Goal: Communication & Community: Participate in discussion

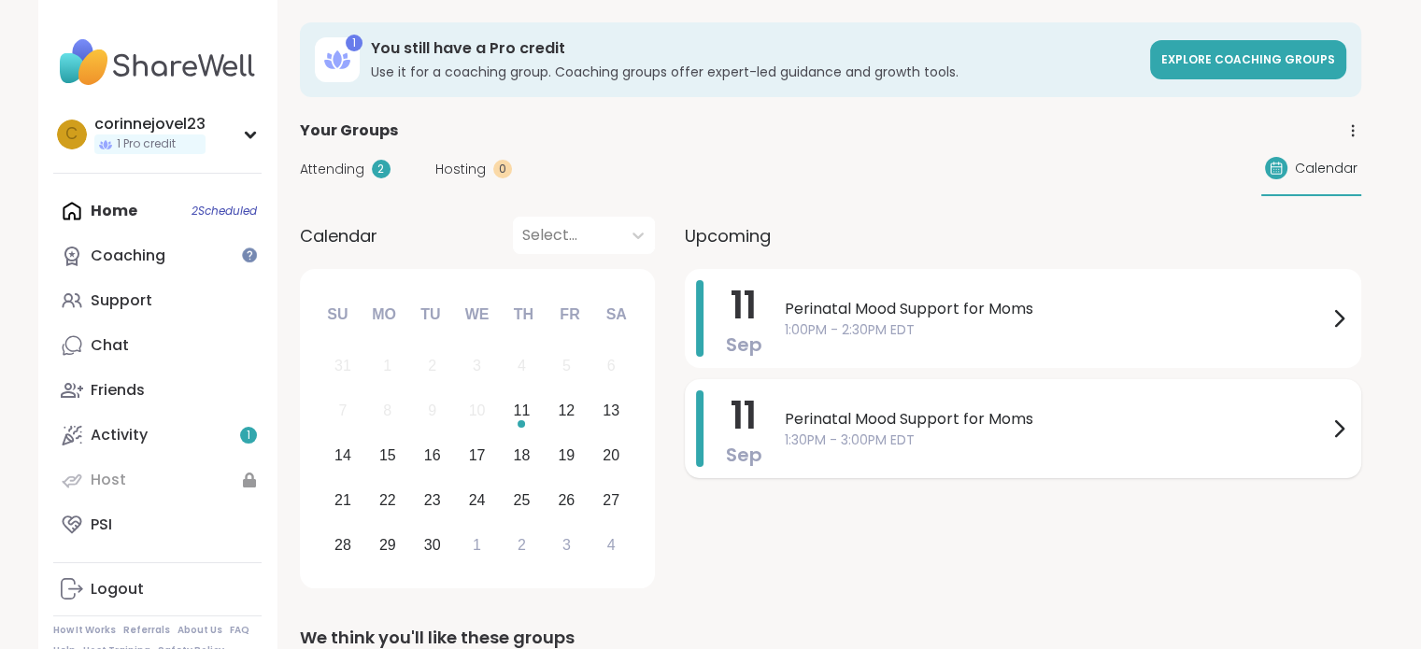
click at [811, 424] on span "Perinatal Mood Support for Moms" at bounding box center [1056, 419] width 543 height 22
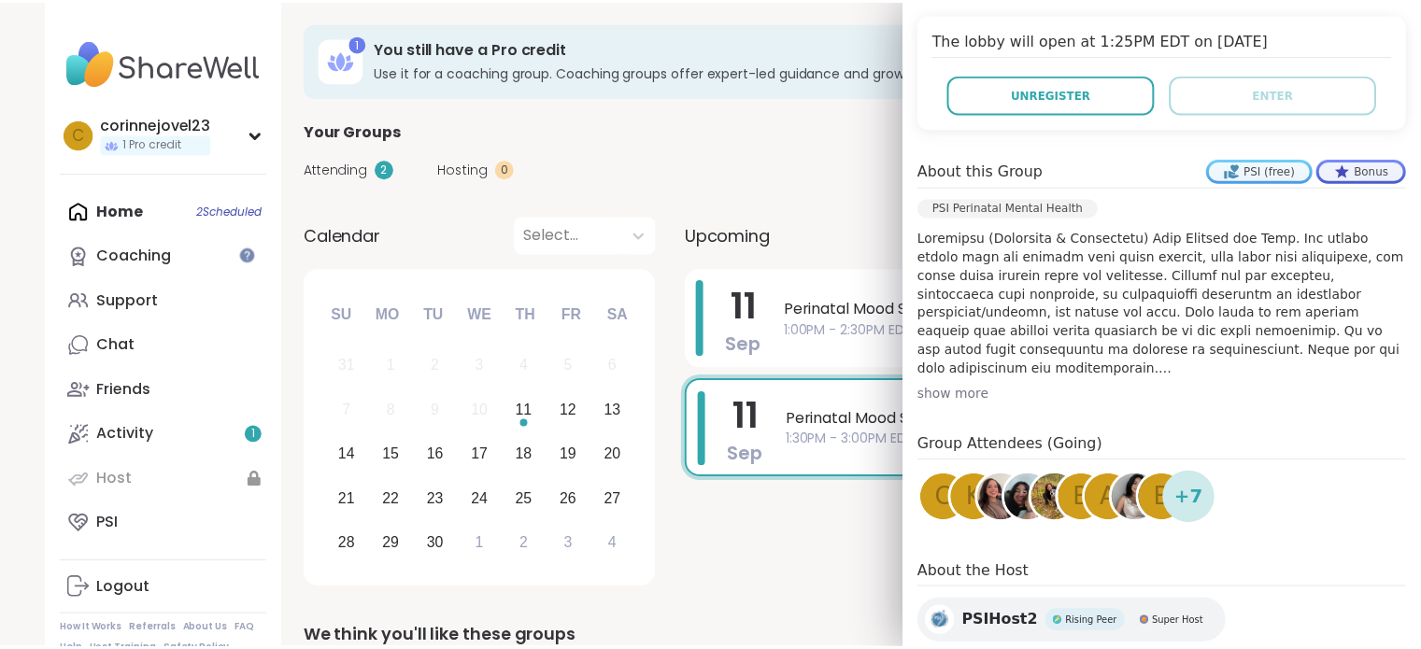
scroll to position [427, 0]
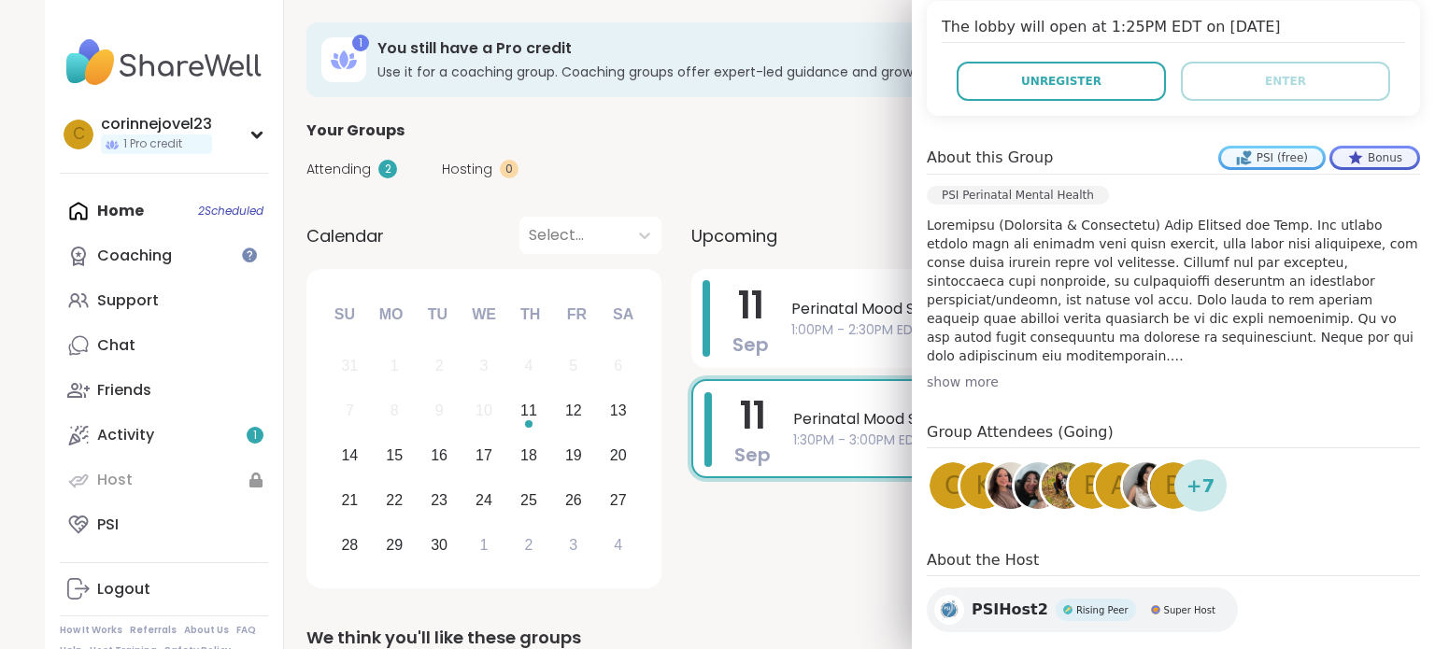
click at [802, 542] on div "11 Sep Perinatal Mood Support for Moms 1:00PM - 2:30PM EDT 11 Sep Perinatal Moo…" at bounding box center [1029, 432] width 677 height 326
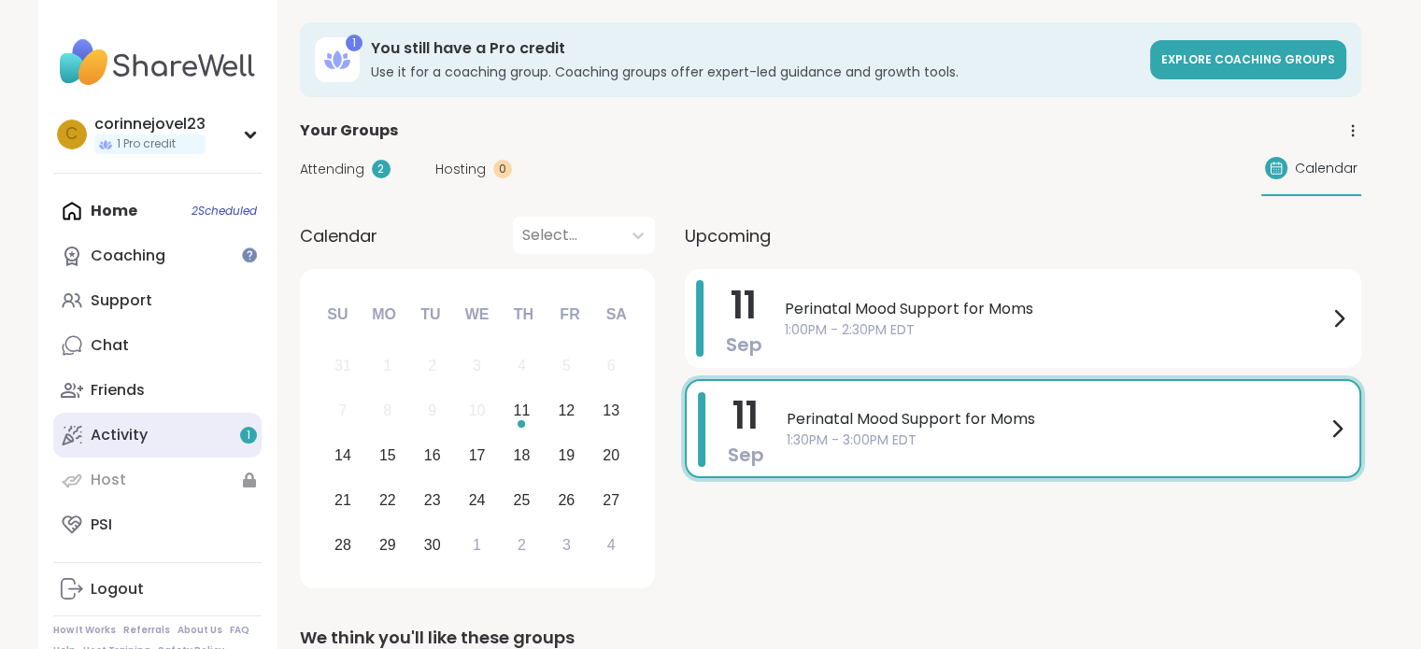
click at [161, 429] on link "Activity 1" at bounding box center [157, 435] width 208 height 45
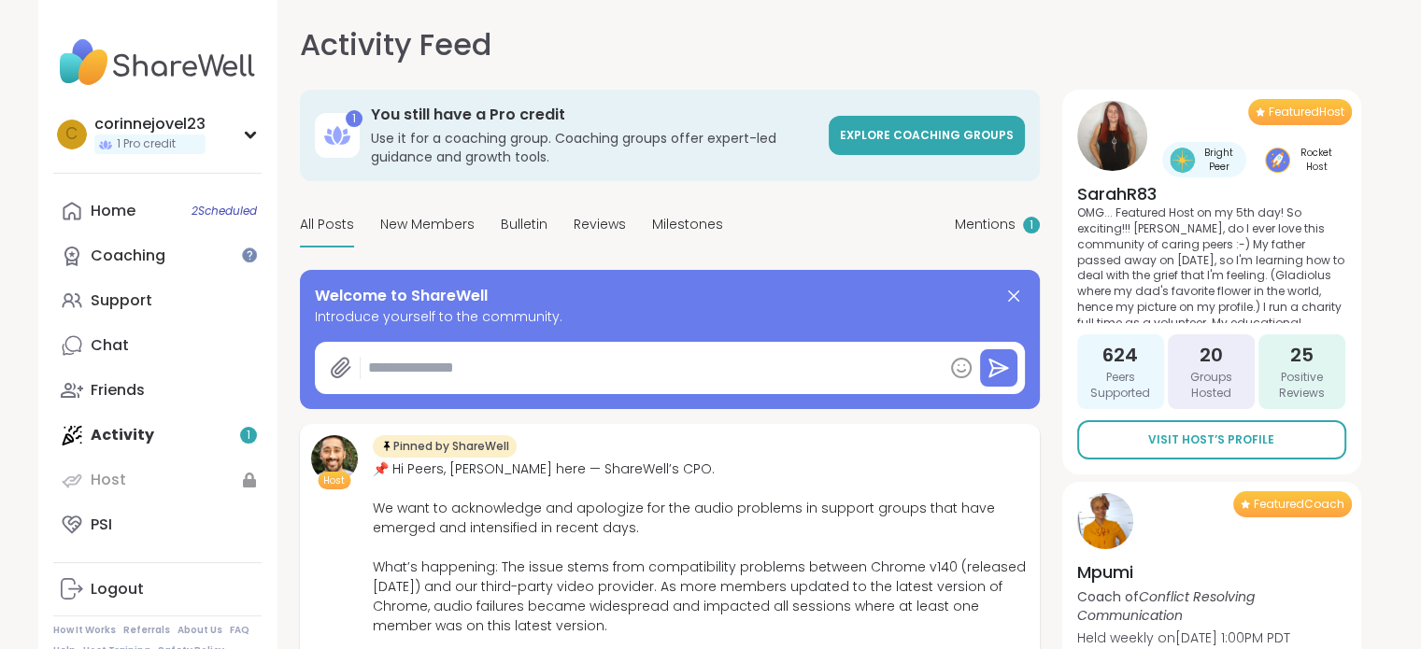
type textarea "*"
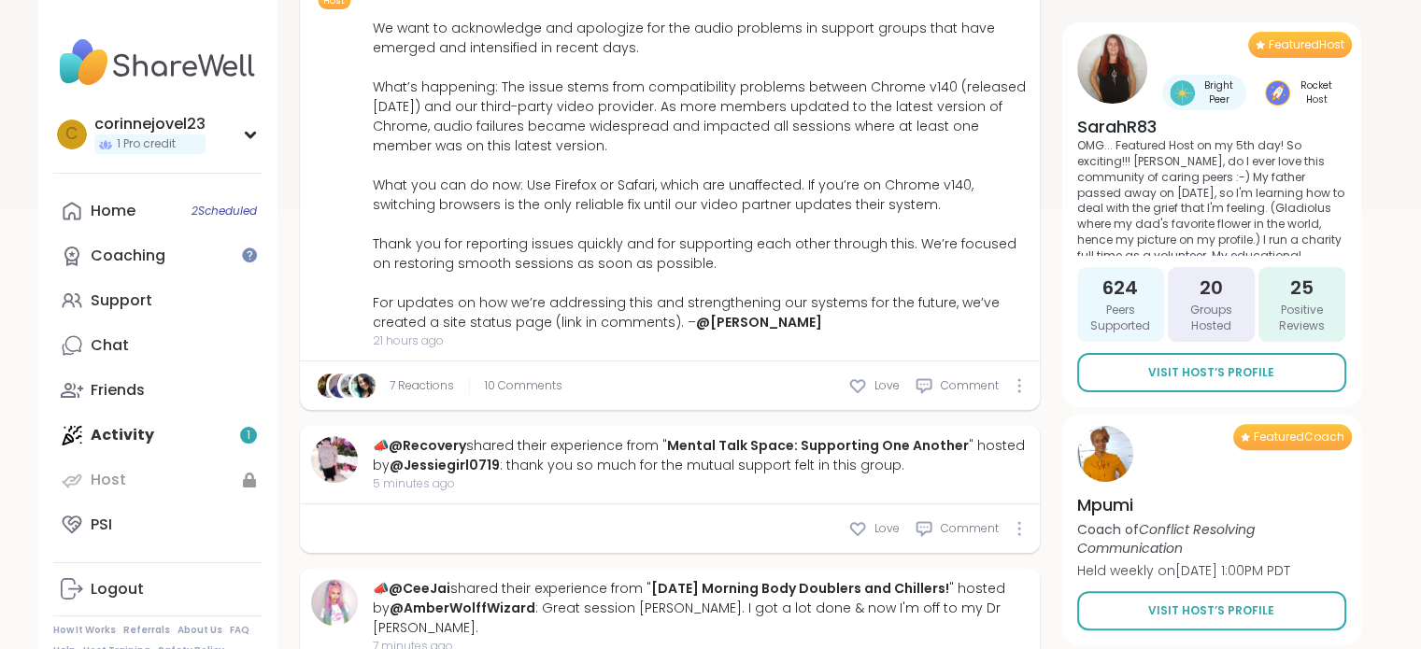
scroll to position [434, 0]
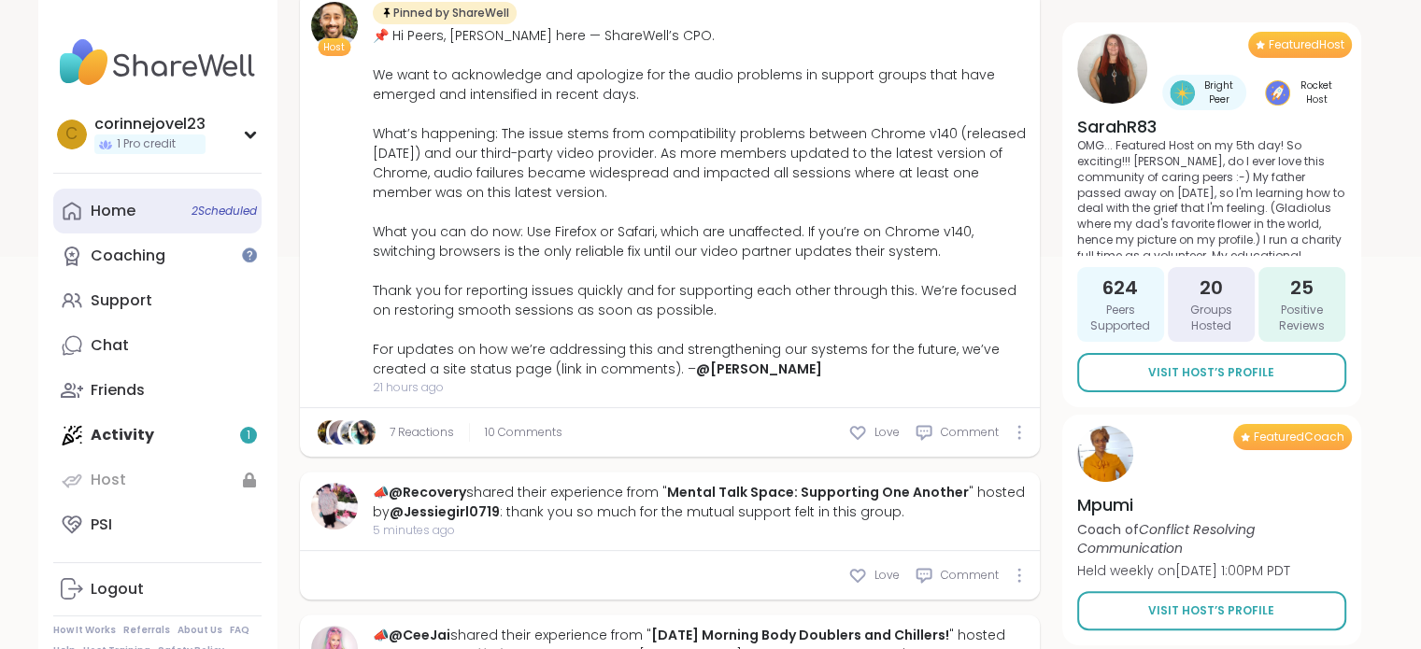
click at [146, 224] on link "Home 2 Scheduled" at bounding box center [157, 211] width 208 height 45
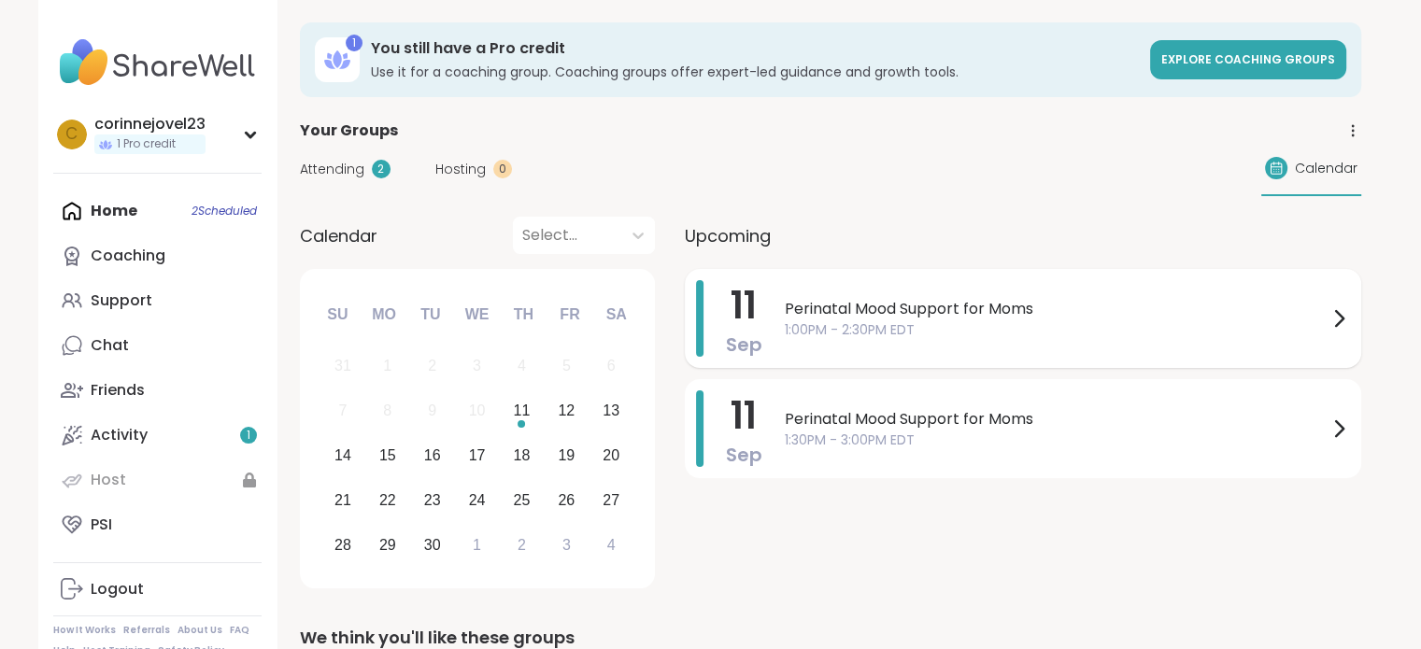
click at [922, 320] on span "1:00PM - 2:30PM EDT" at bounding box center [1056, 330] width 543 height 20
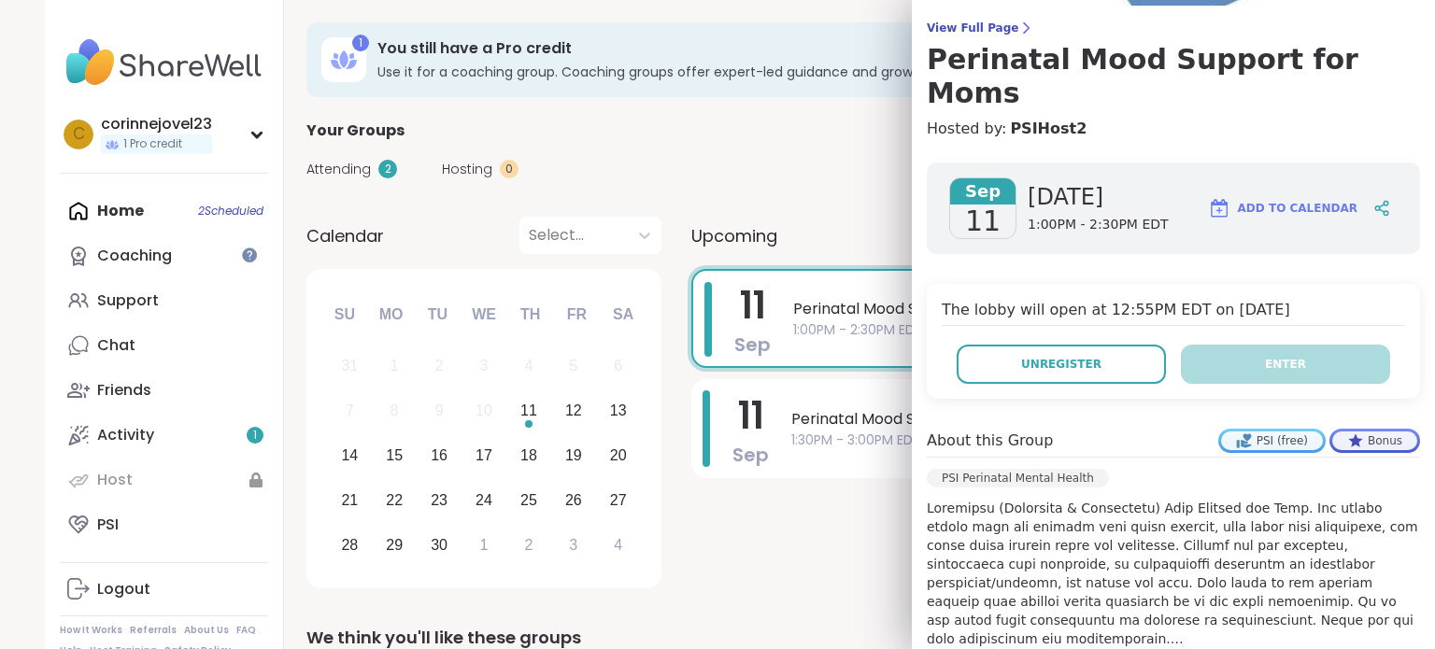
scroll to position [145, 0]
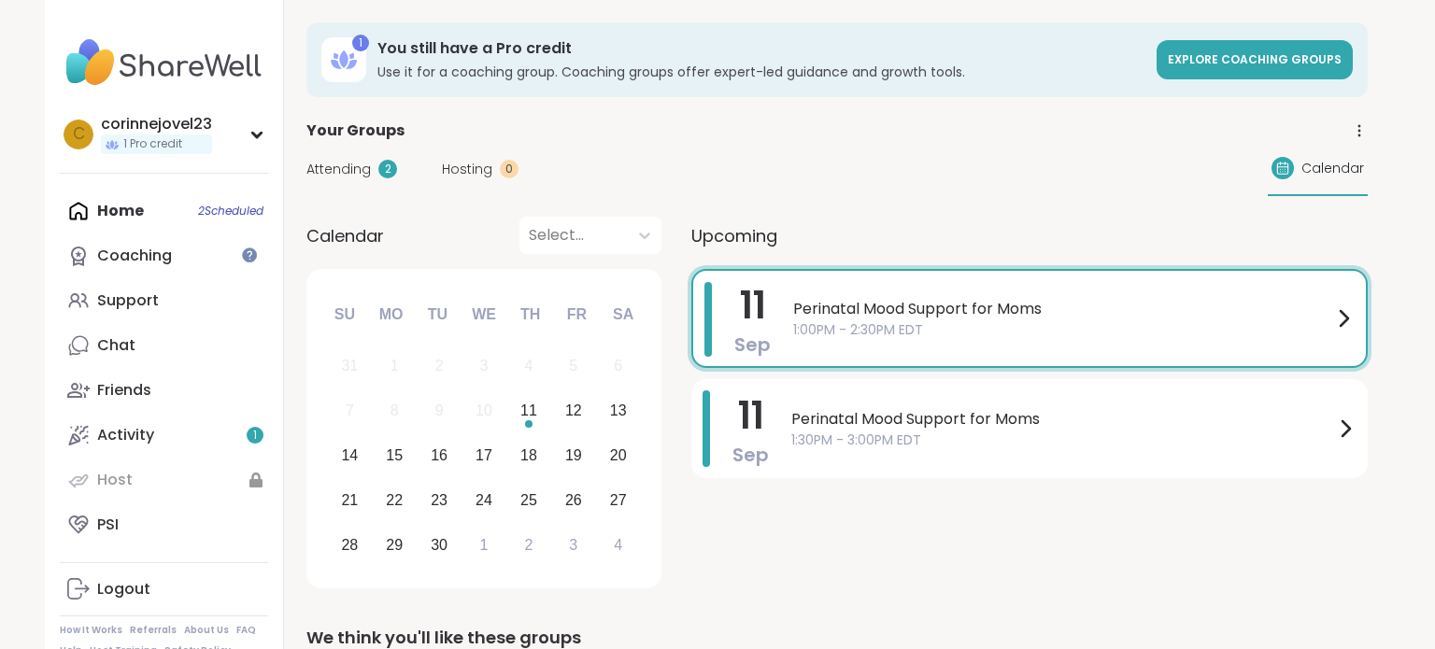
click at [811, 518] on div "11 Sep Perinatal Mood Support for Moms 1:00PM - 2:30PM EDT 11 Sep Perinatal Moo…" at bounding box center [1029, 432] width 677 height 326
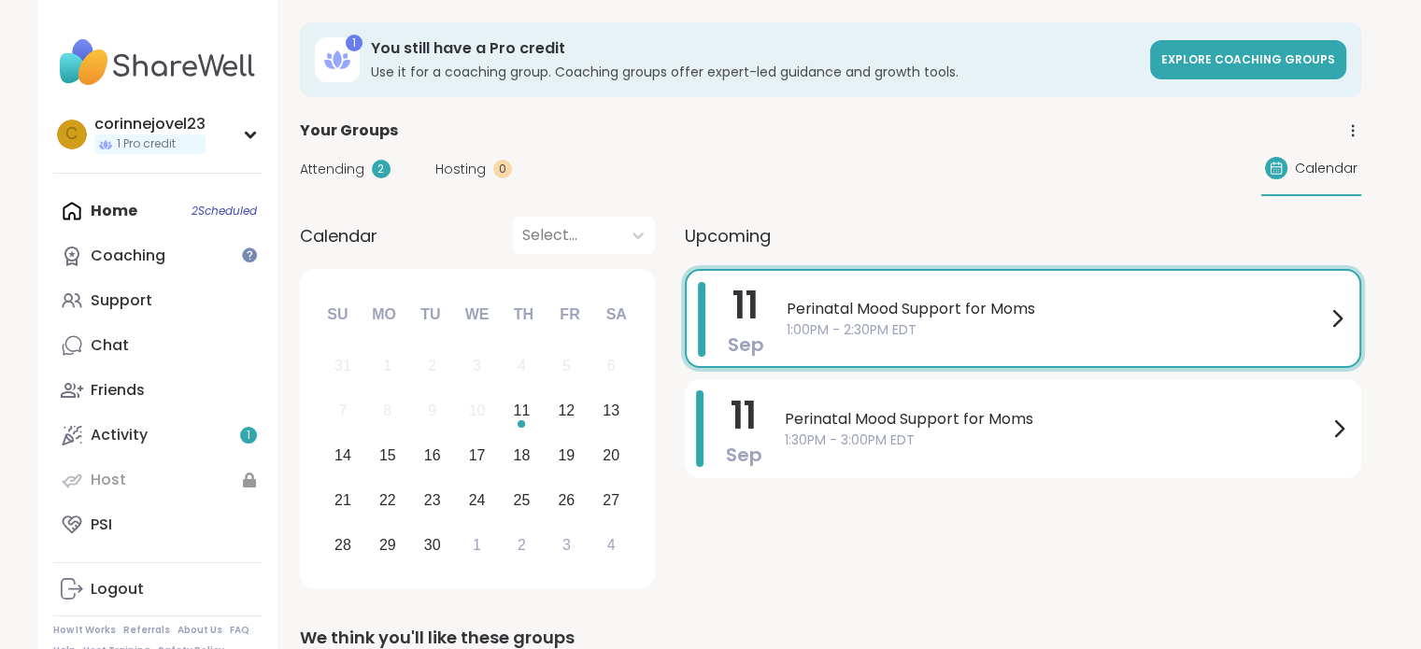
click at [842, 320] on span "1:00PM - 2:30PM EDT" at bounding box center [1056, 330] width 539 height 20
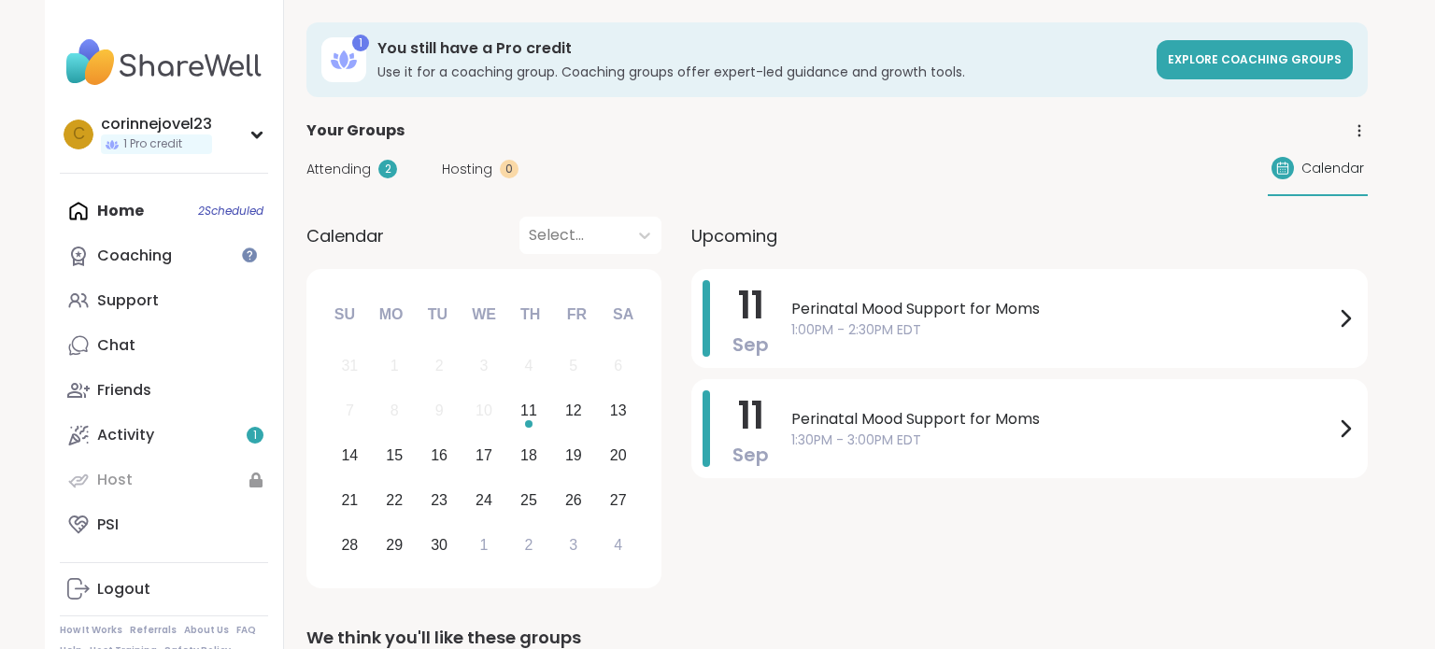
click at [710, 147] on div "Attending 2 Hosting 0 Calendar" at bounding box center [836, 169] width 1061 height 54
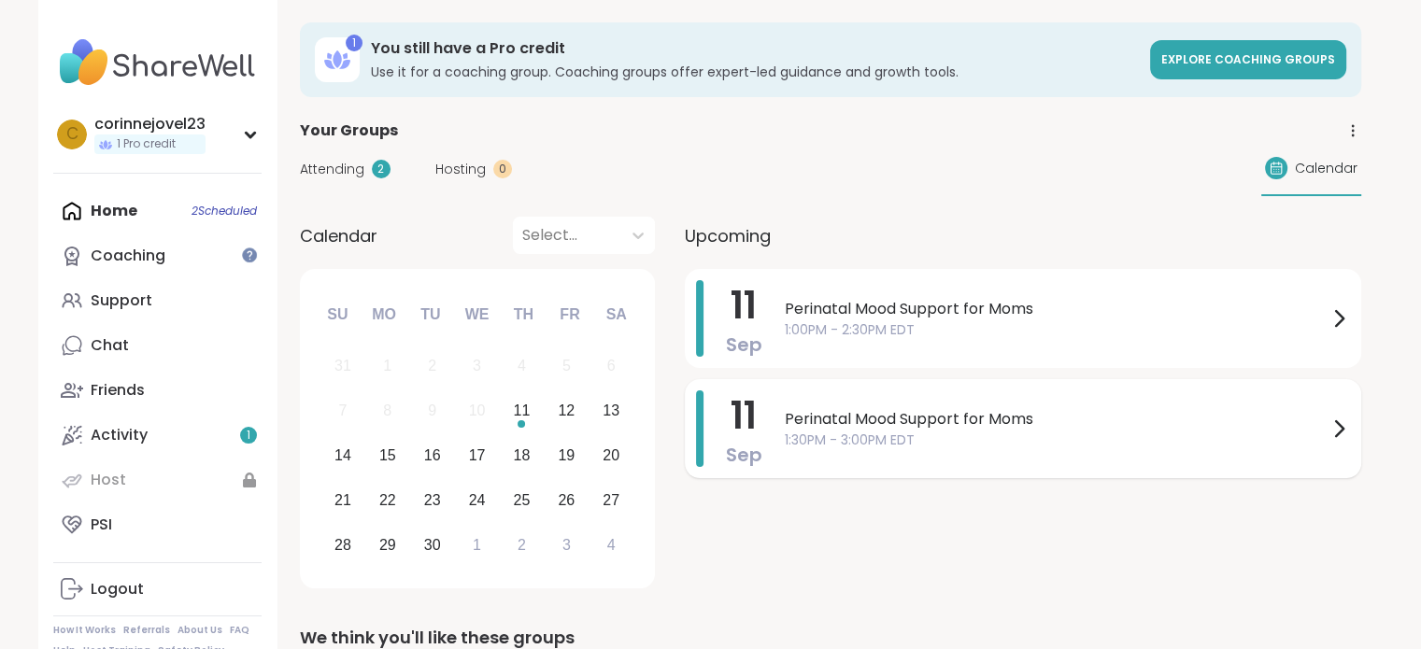
click at [860, 411] on span "Perinatal Mood Support for Moms" at bounding box center [1056, 419] width 543 height 22
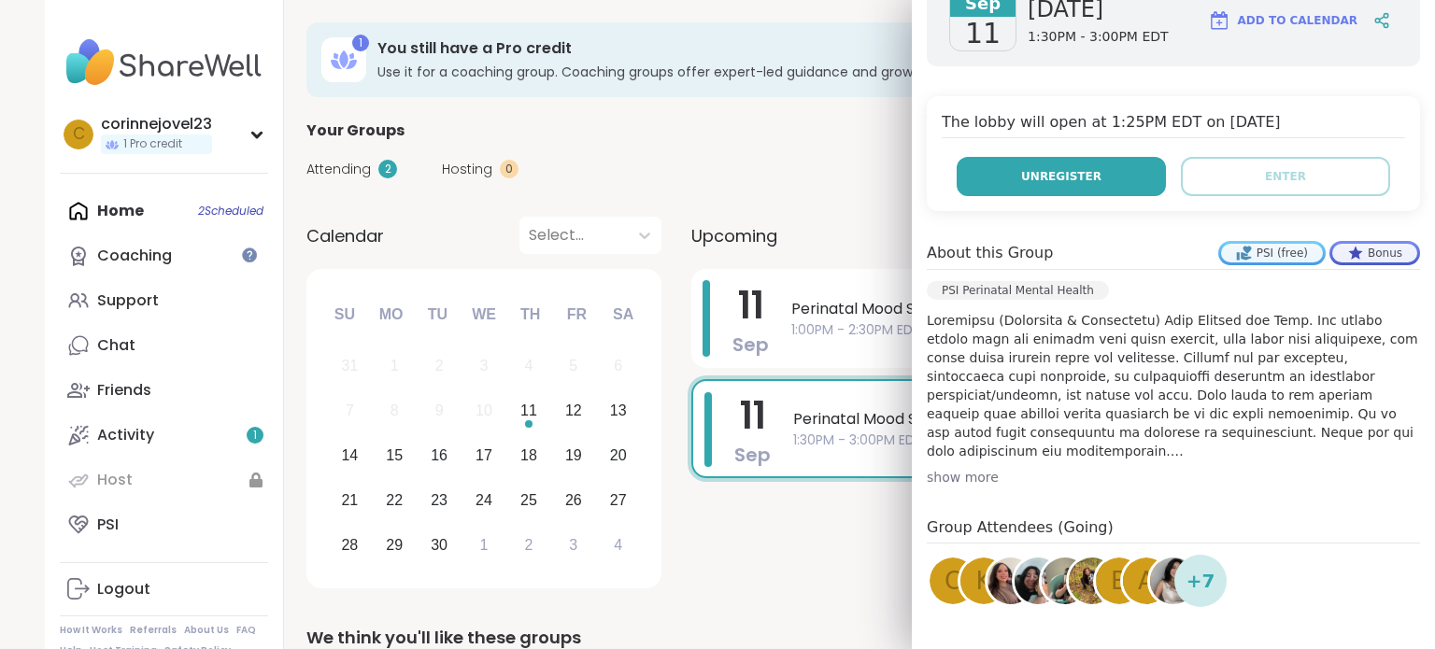
scroll to position [333, 0]
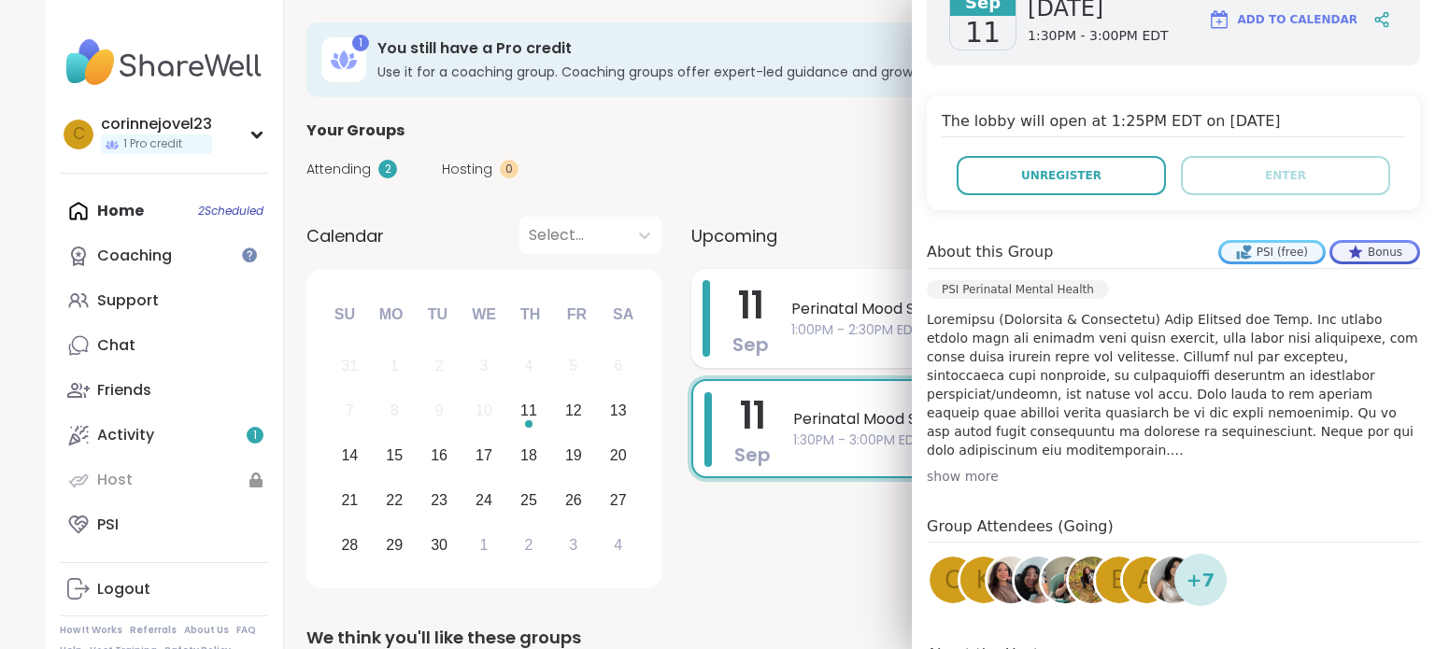
click at [790, 360] on div "11 Sep Perinatal Mood Support for Moms 1:00PM - 2:30PM EDT" at bounding box center [1029, 318] width 677 height 99
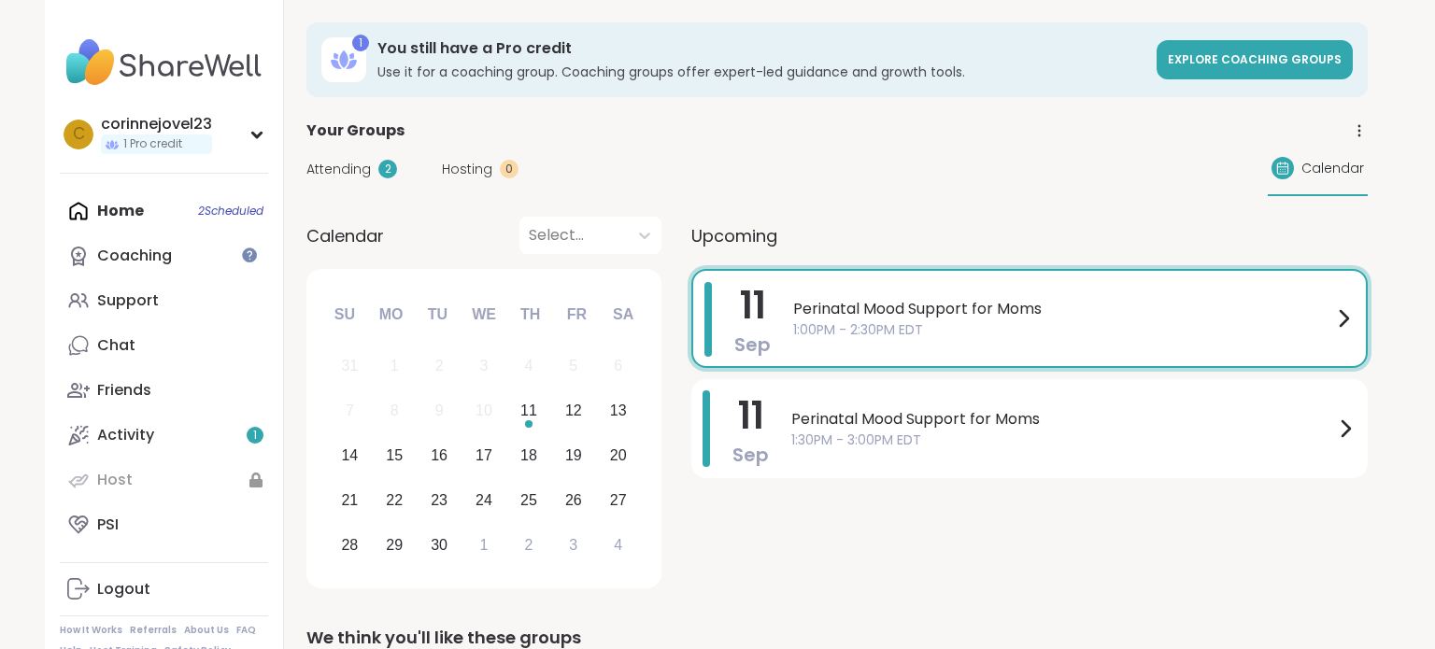
click at [811, 540] on div "11 Sep Perinatal Mood Support for Moms 1:00PM - 2:30PM EDT 11 Sep Perinatal Moo…" at bounding box center [1029, 432] width 677 height 326
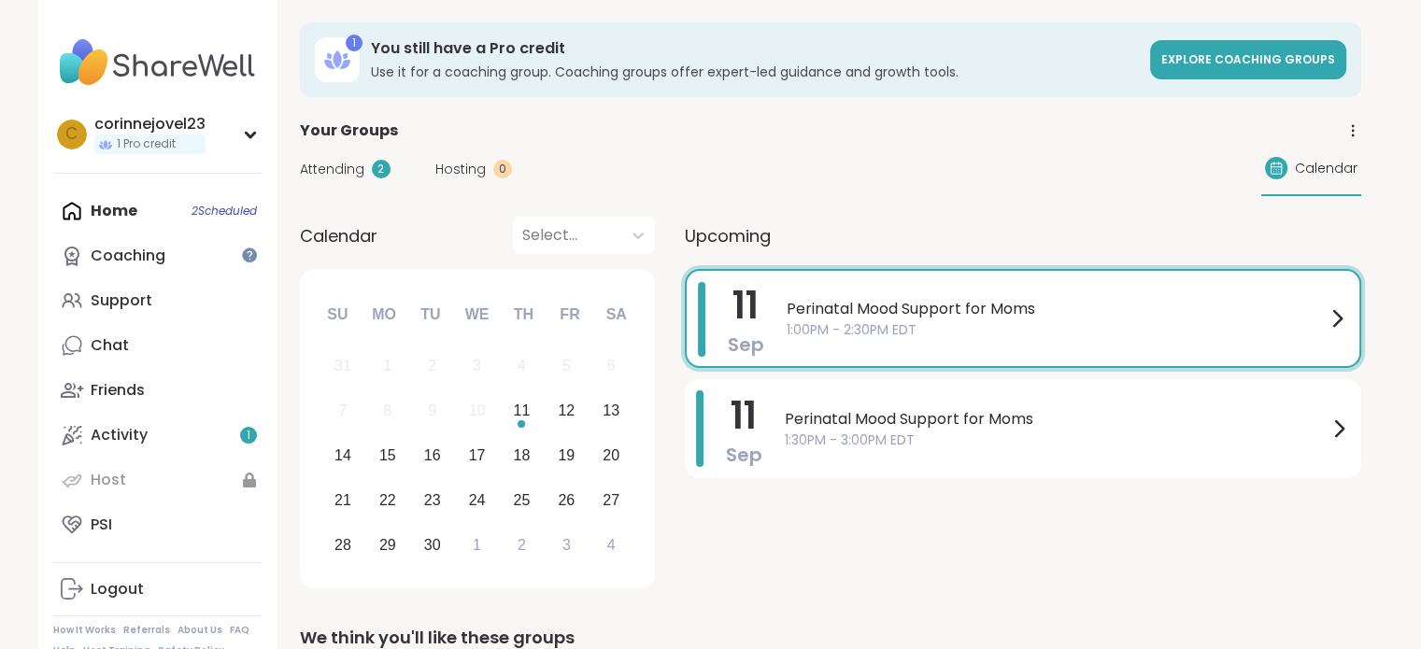
click at [910, 339] on div "Perinatal Mood Support for Moms 1:00PM - 2:30PM EDT" at bounding box center [1068, 318] width 562 height 73
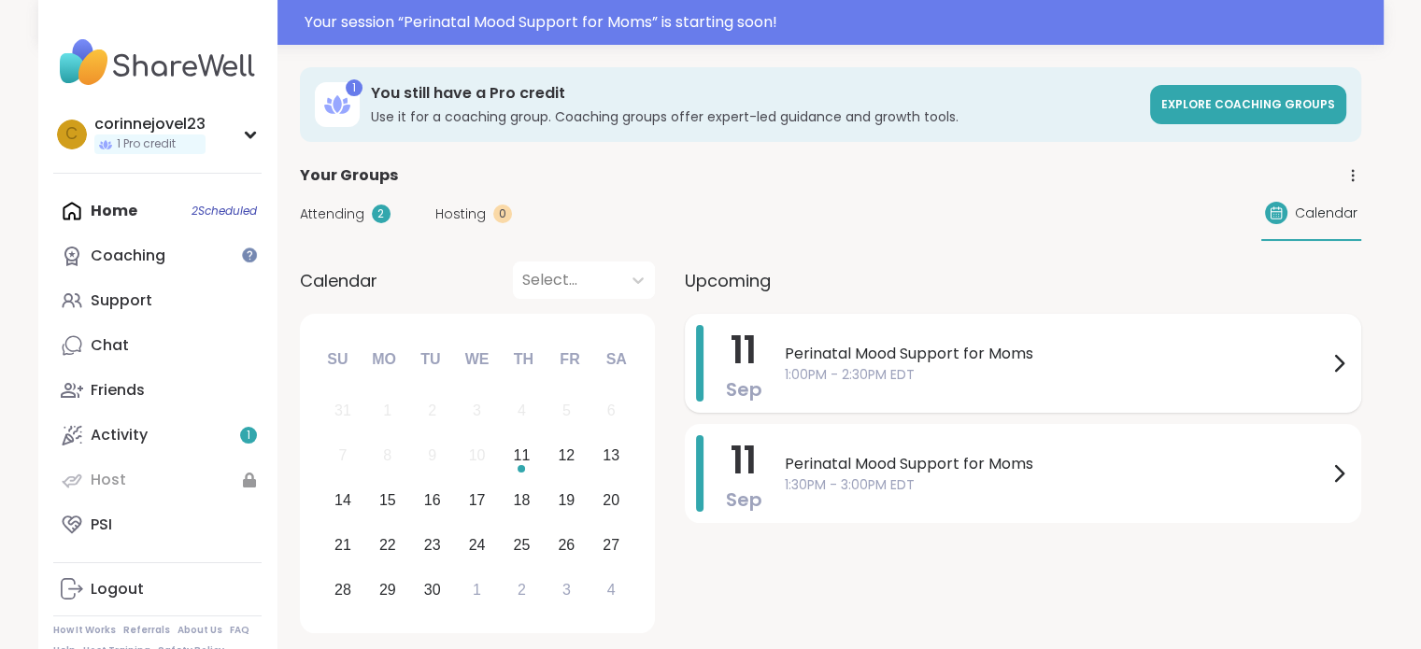
click at [934, 370] on span "1:00PM - 2:30PM EDT" at bounding box center [1056, 375] width 543 height 20
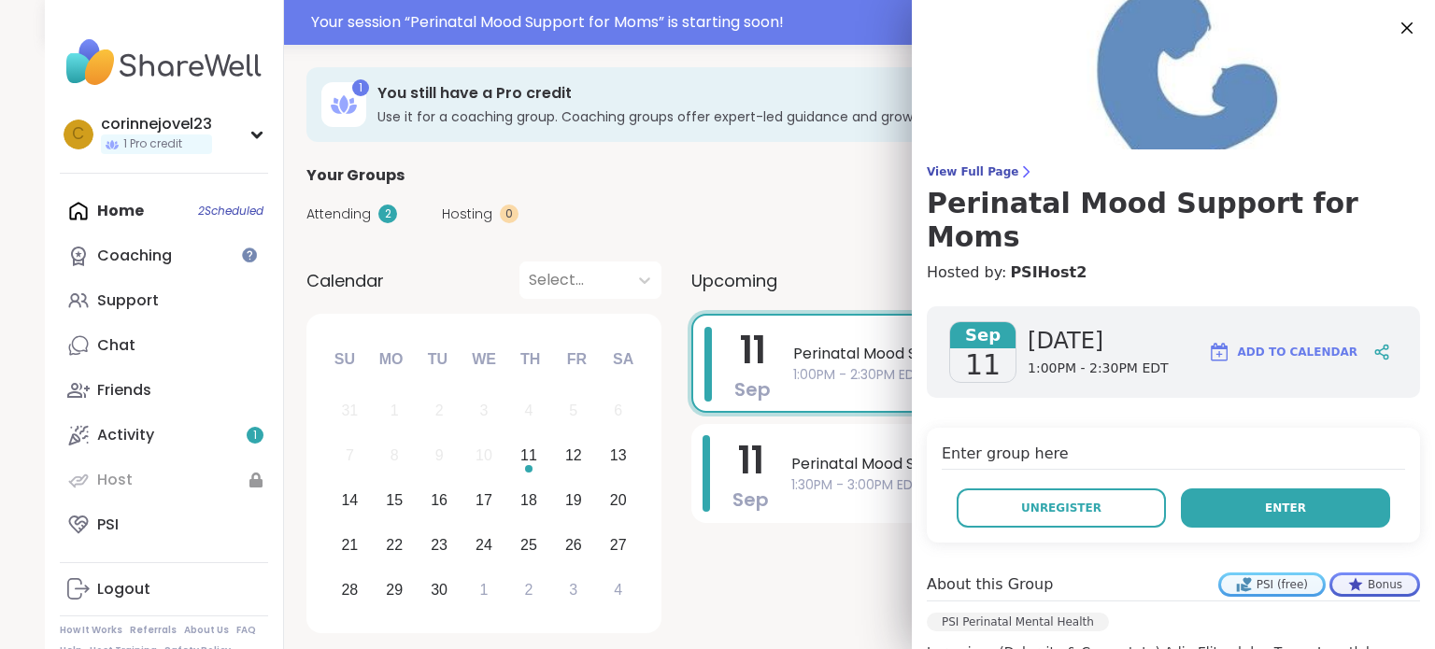
click at [1264, 489] on button "Enter" at bounding box center [1285, 508] width 209 height 39
